Goal: Task Accomplishment & Management: Use online tool/utility

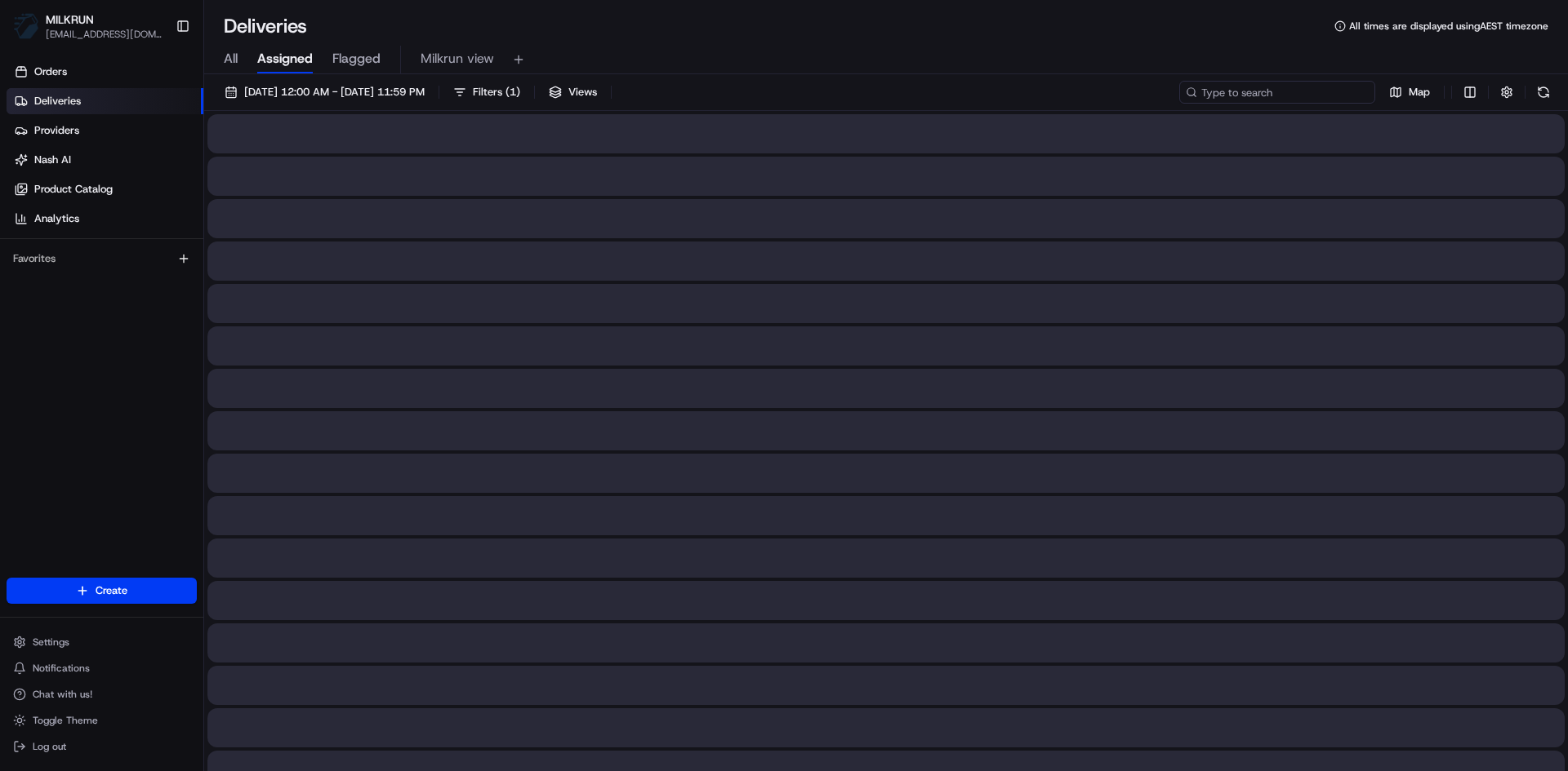
click at [1262, 85] on input at bounding box center [1278, 92] width 196 height 23
paste input "83a69dc7-c16f-4000-82c5-a6c5c33c1cb4"
type input "83a69dc7-c16f-4000-82c5-a6c5c33c1cb4"
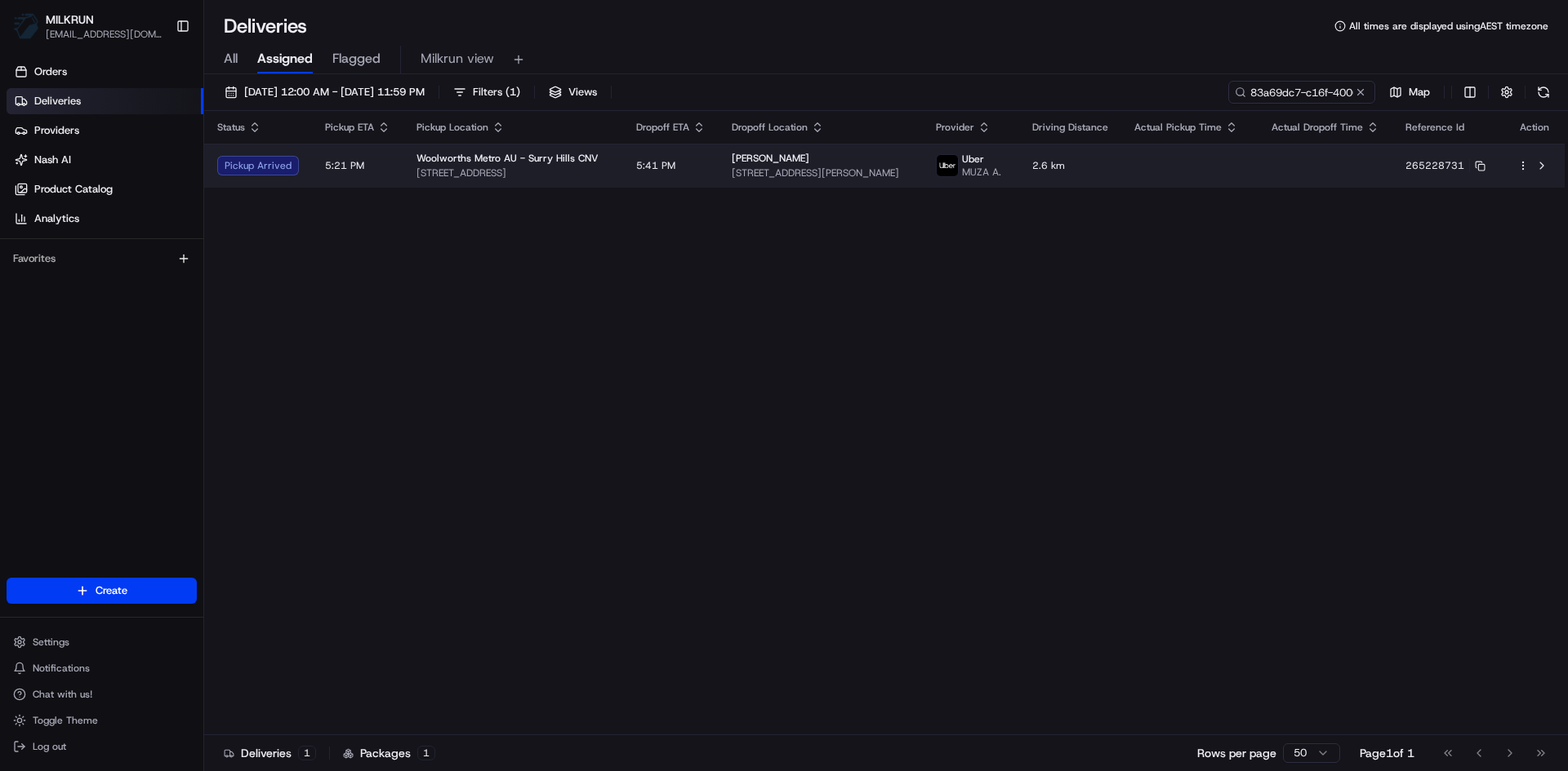
click at [366, 177] on td "5:21 PM" at bounding box center [357, 166] width 91 height 44
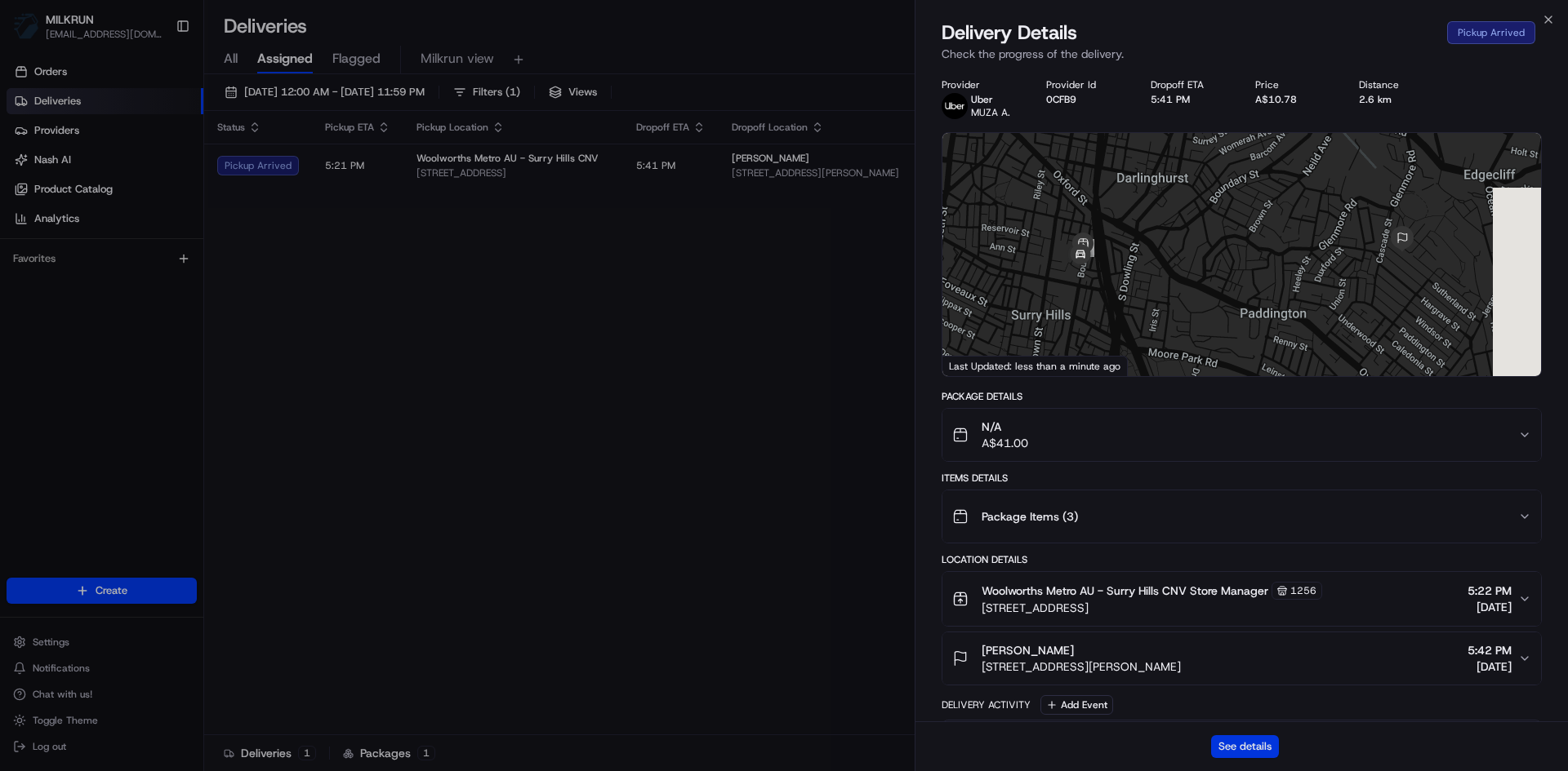
click at [1272, 745] on button "See details" at bounding box center [1245, 747] width 67 height 23
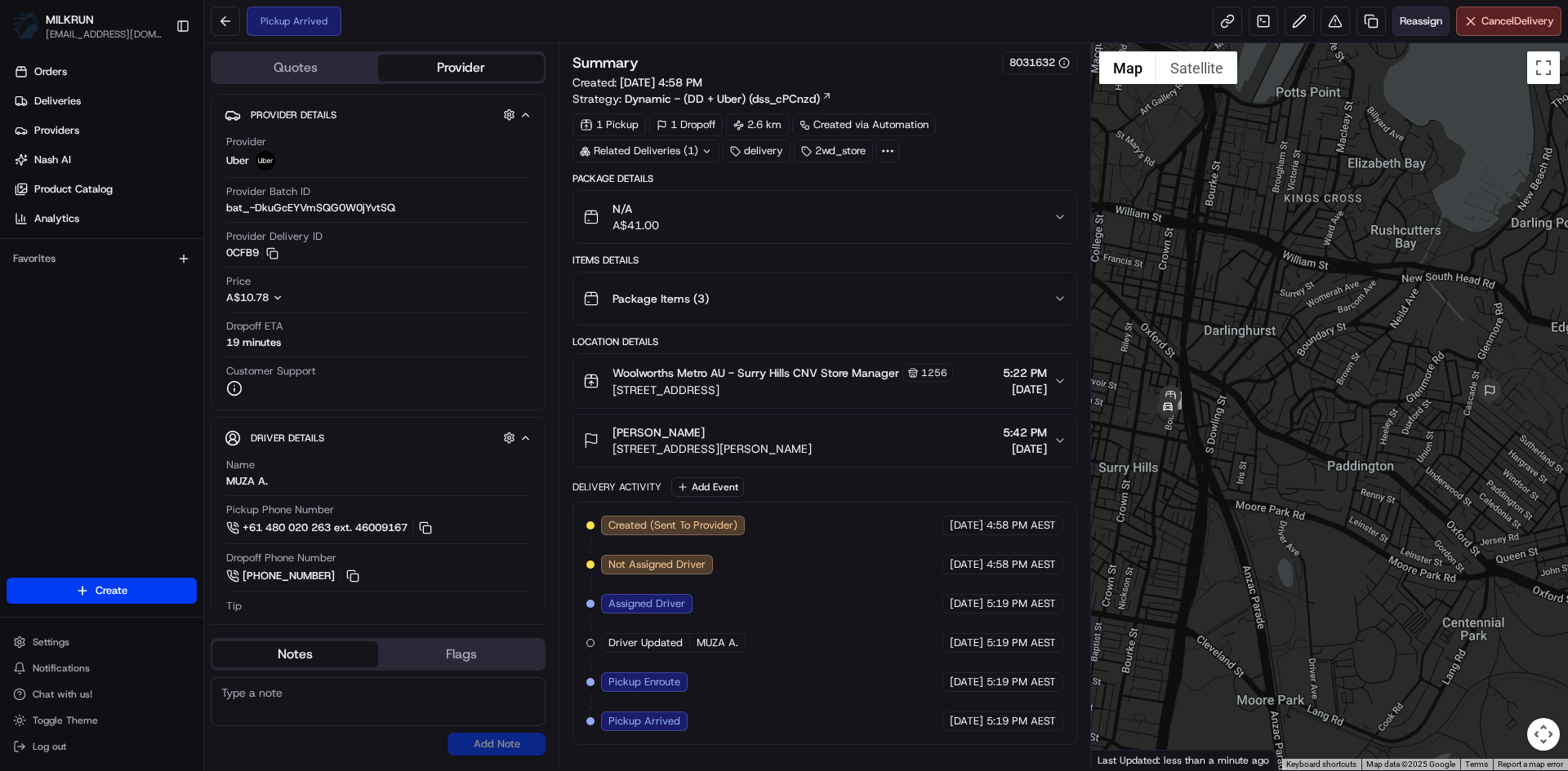
click at [1413, 24] on span "Reassign" at bounding box center [1422, 20] width 42 height 14
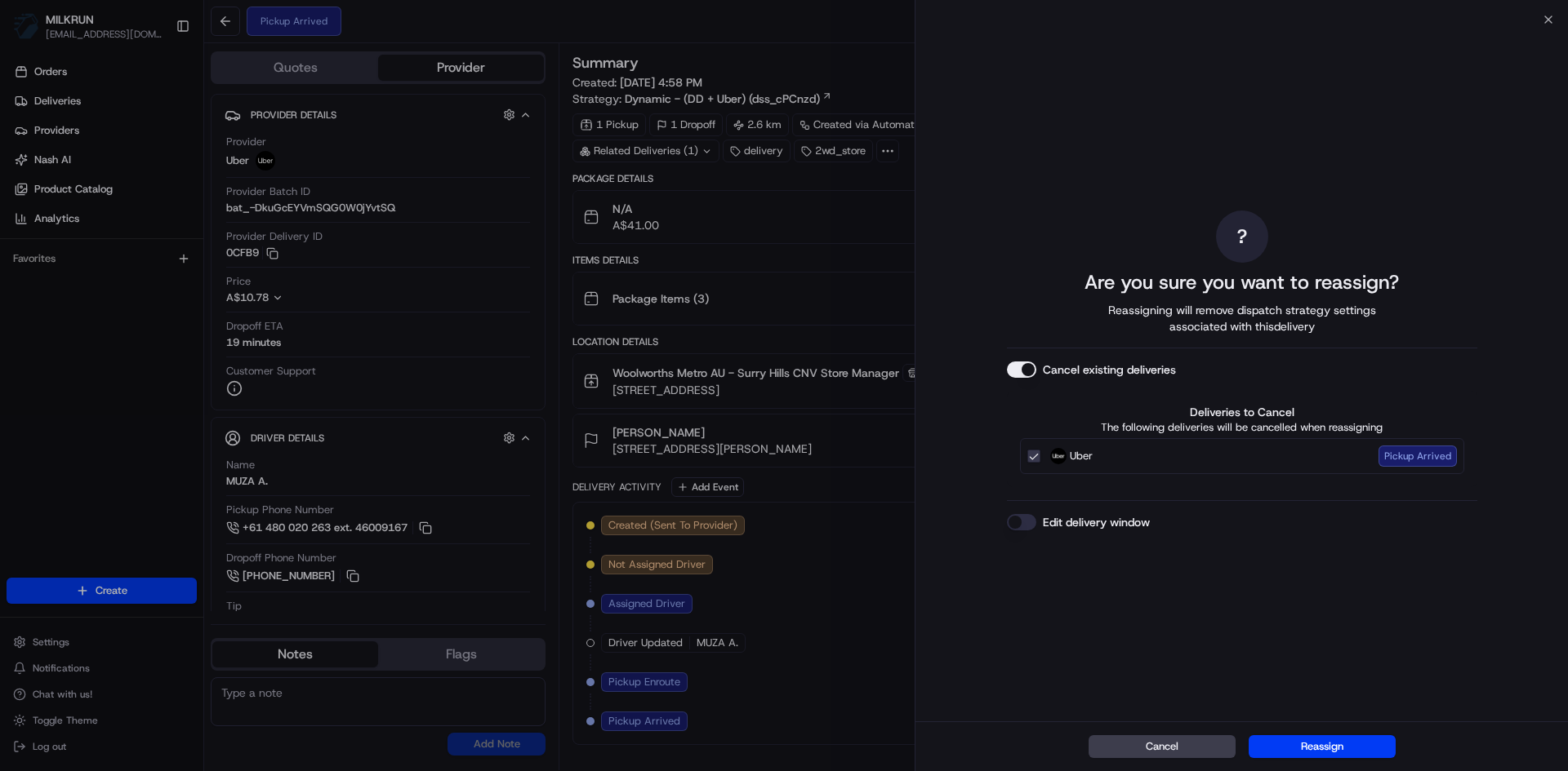
click at [1012, 519] on button "Edit delivery window" at bounding box center [1022, 522] width 30 height 16
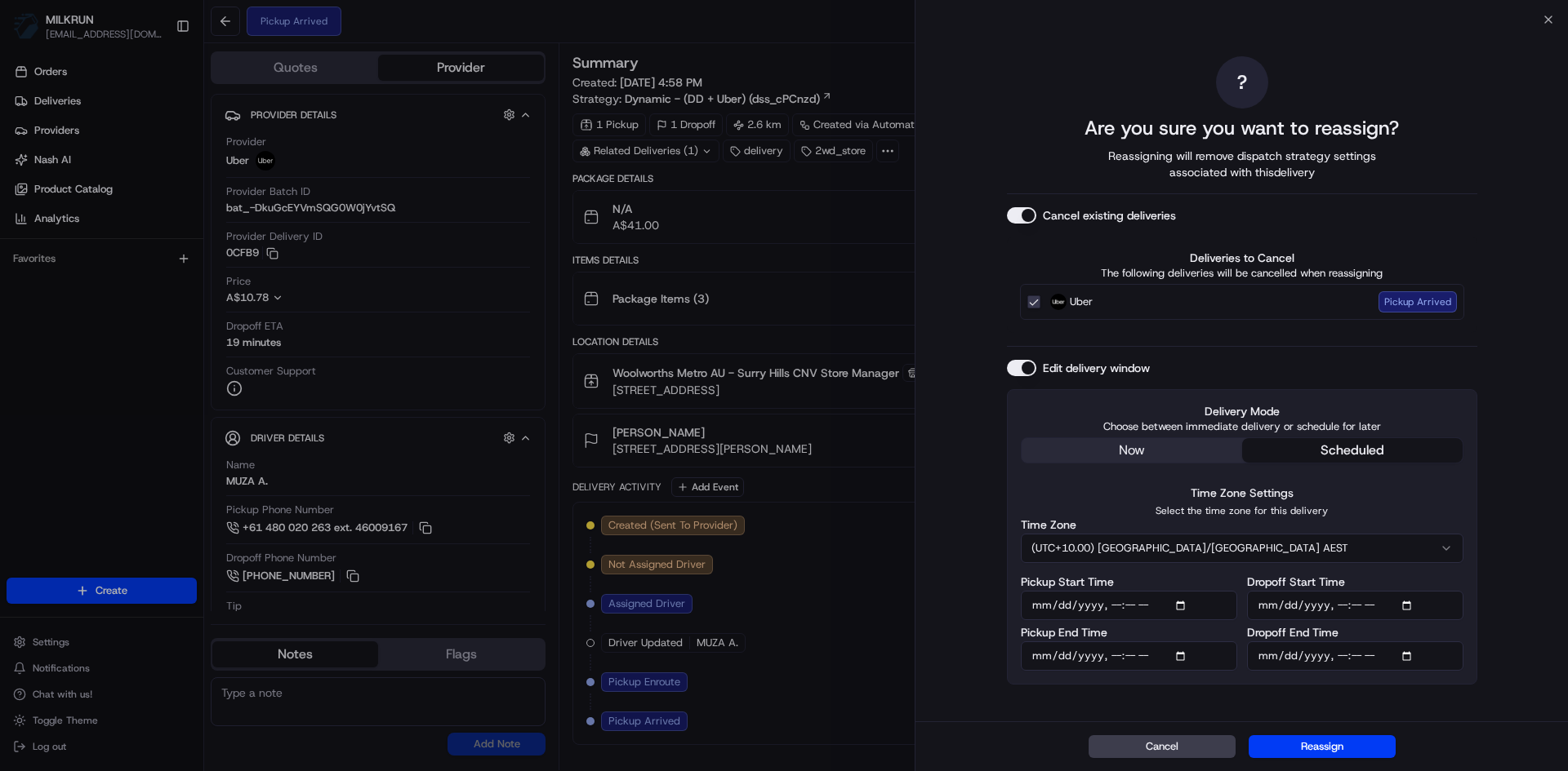
click at [1184, 607] on input "Pickup Start Time" at bounding box center [1129, 605] width 217 height 30
type input "2025-08-17T18:00"
click at [1513, 507] on div "? Are you sure you want to reassign? Reassigning will remove dispatch strategy …" at bounding box center [1242, 370] width 653 height 702
click at [1185, 652] on input "Pickup End Time" at bounding box center [1129, 656] width 217 height 30
type input "2025-08-17T18:10"
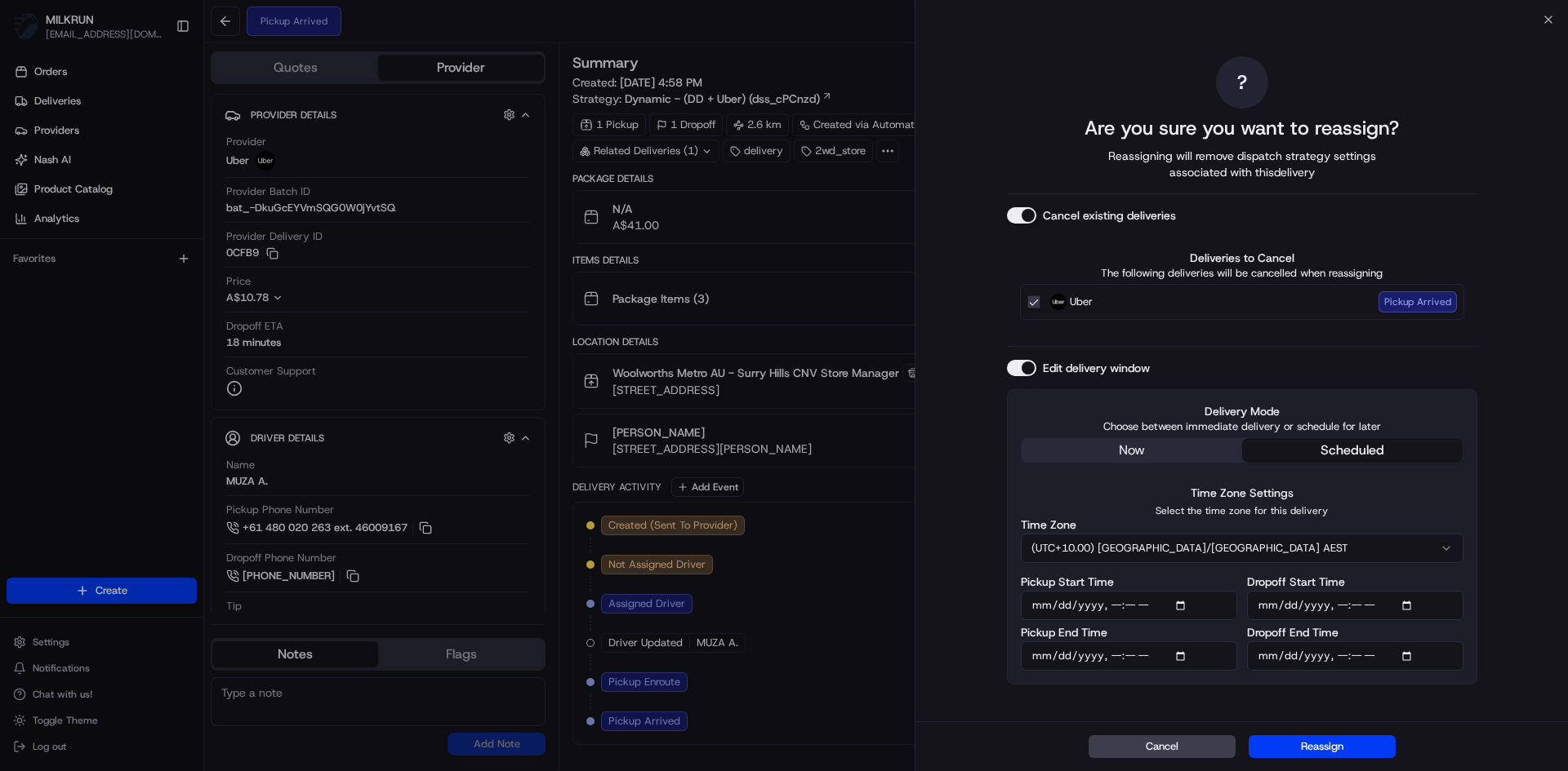
click at [1521, 594] on div "? Are you sure you want to reassign? Reassigning will remove dispatch strategy …" at bounding box center [1242, 370] width 653 height 702
click at [1410, 607] on input "Dropoff Start Time" at bounding box center [1355, 605] width 217 height 30
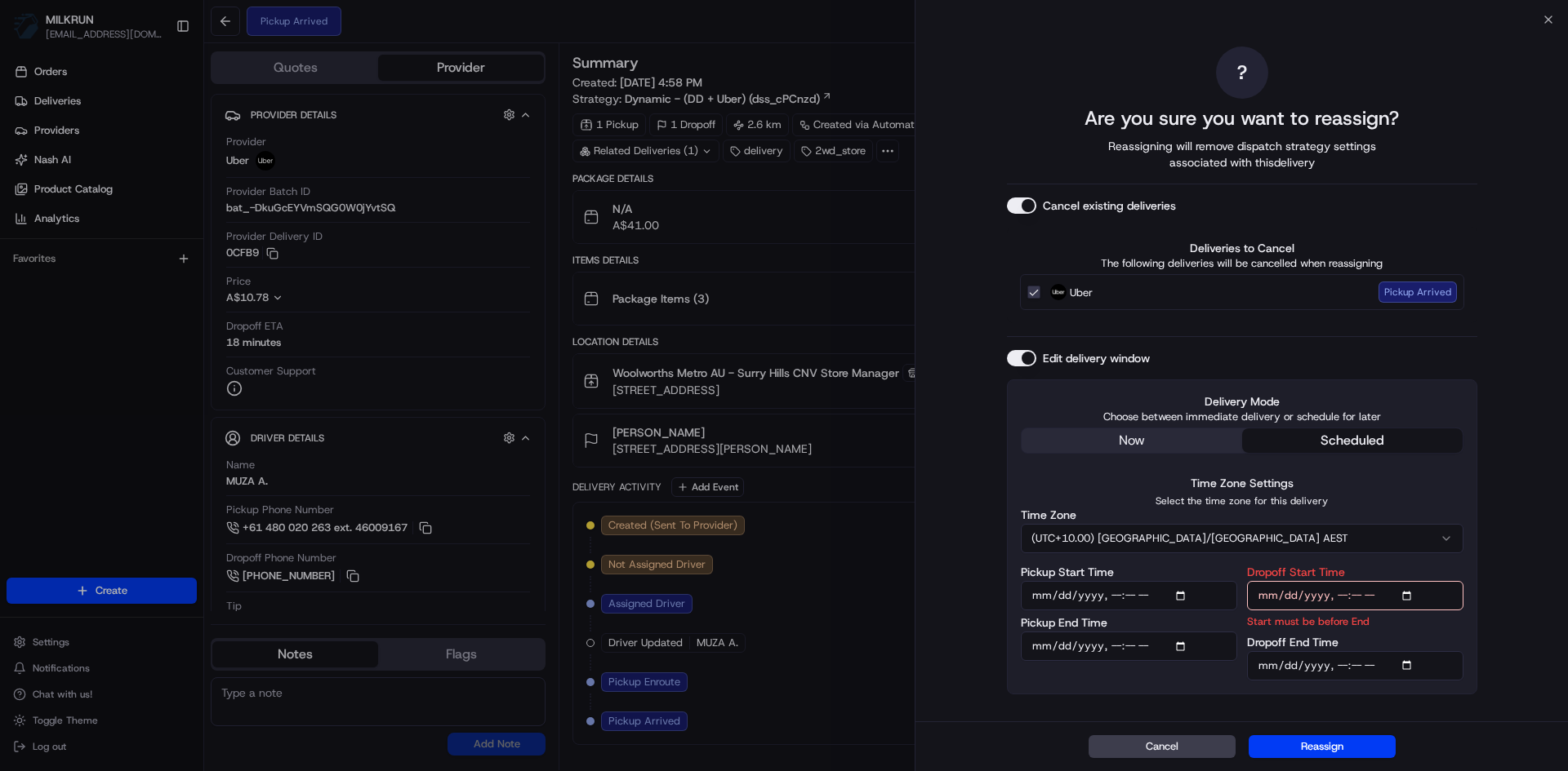
type input "2025-08-17T18:20"
click at [1525, 628] on div "? Are you sure you want to reassign? Reassigning will remove dispatch strategy …" at bounding box center [1242, 370] width 653 height 702
click at [1411, 666] on input "Dropoff End Time" at bounding box center [1355, 666] width 217 height 30
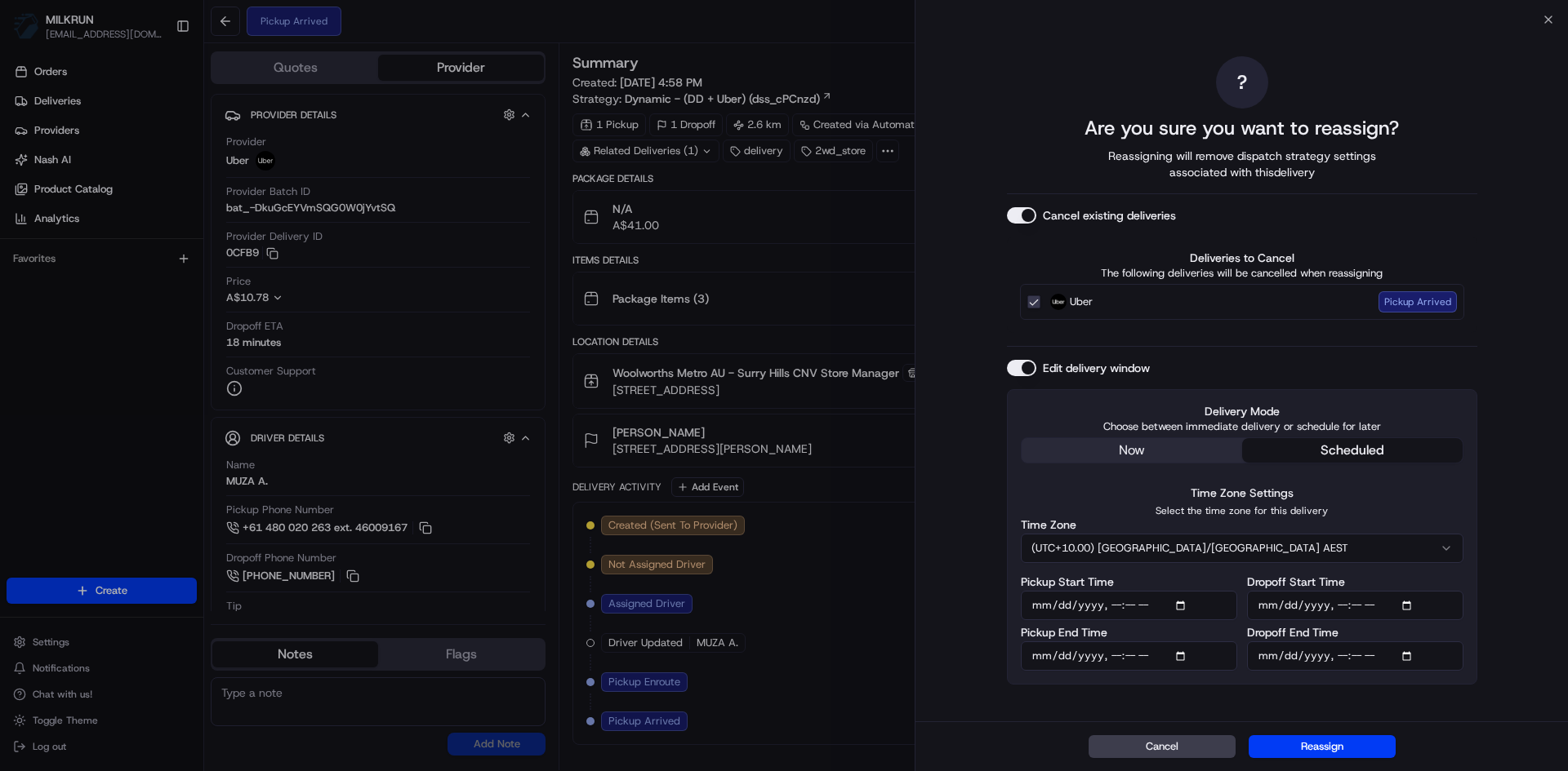
type input "2025-08-17T18:30"
click at [1524, 732] on div "Cancel Reassign" at bounding box center [1242, 747] width 653 height 50
click at [1338, 742] on button "Reassign" at bounding box center [1322, 747] width 147 height 23
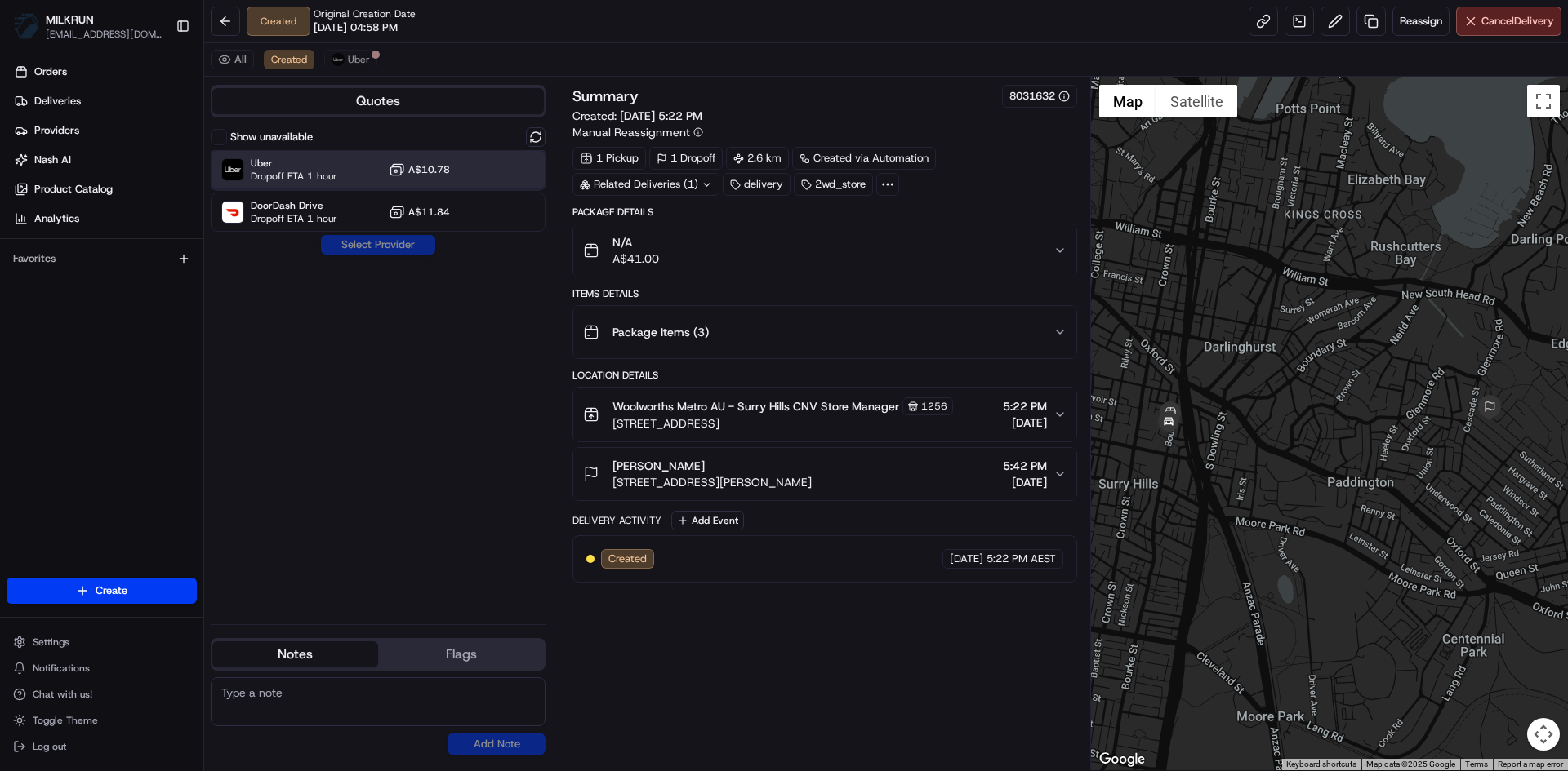
click at [311, 167] on span "Uber" at bounding box center [294, 164] width 87 height 13
click at [386, 244] on button "Assign Provider" at bounding box center [378, 244] width 116 height 19
